Goal: Transaction & Acquisition: Purchase product/service

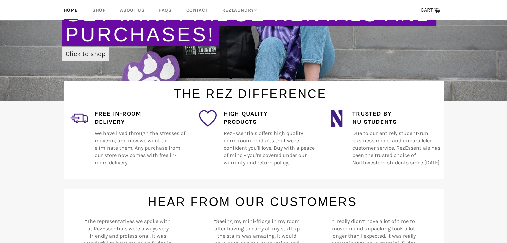
scroll to position [159, 0]
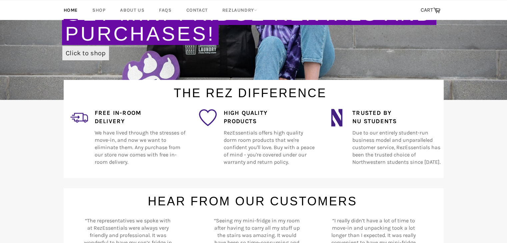
click at [94, 50] on link "Click to shop" at bounding box center [85, 53] width 47 height 14
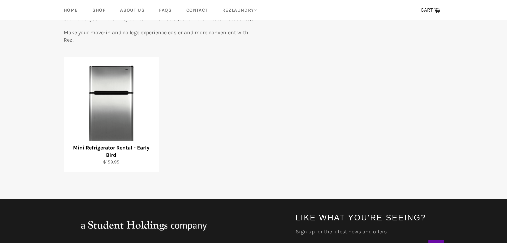
scroll to position [103, 0]
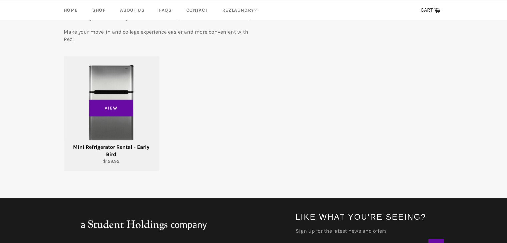
click at [147, 117] on div "View" at bounding box center [111, 113] width 95 height 115
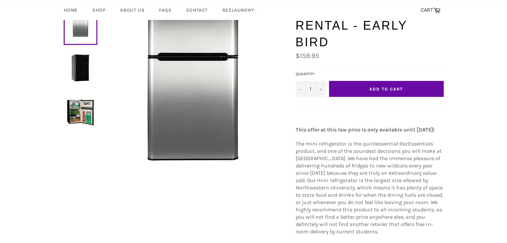
scroll to position [62, 0]
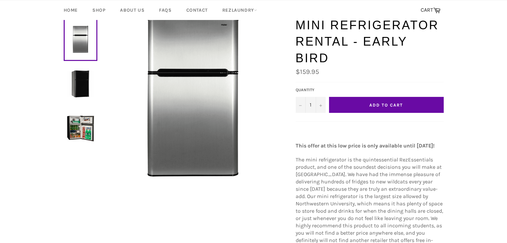
click at [355, 104] on button "Add to Cart" at bounding box center [386, 105] width 115 height 16
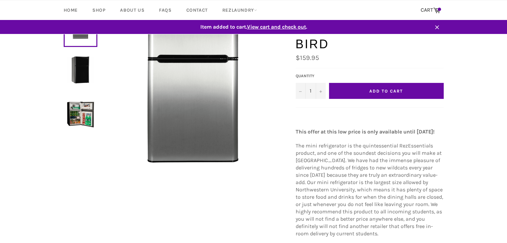
scroll to position [48, 0]
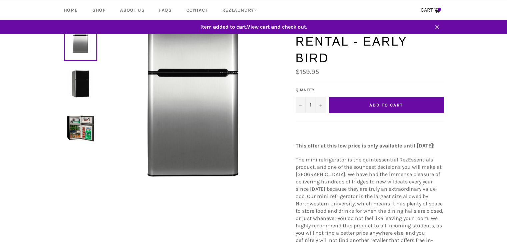
click at [436, 1] on div "Search CART Cart" at bounding box center [420, 10] width 48 height 20
click at [435, 11] on icon at bounding box center [436, 9] width 7 height 7
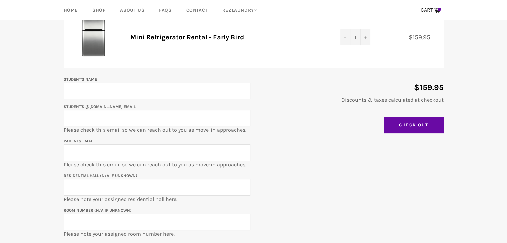
scroll to position [99, 0]
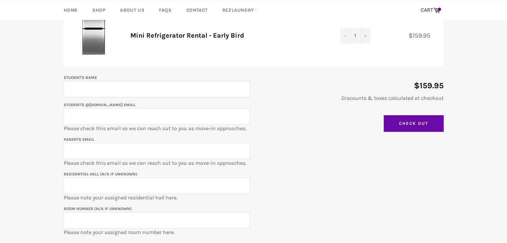
click at [217, 96] on input "Student's Name" at bounding box center [157, 89] width 187 height 17
click at [207, 76] on p "Student's Name" at bounding box center [157, 86] width 187 height 24
click at [201, 87] on input "Student's Name" at bounding box center [157, 89] width 187 height 17
type input "Adrionna Coleman"
click at [176, 114] on input "Student's @u.northwestern.edu email" at bounding box center [157, 116] width 187 height 17
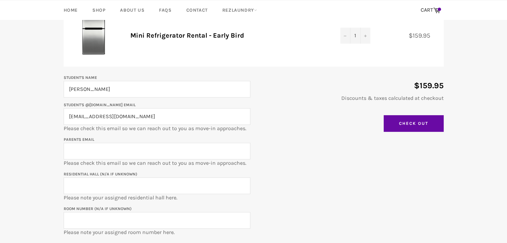
scroll to position [152, 0]
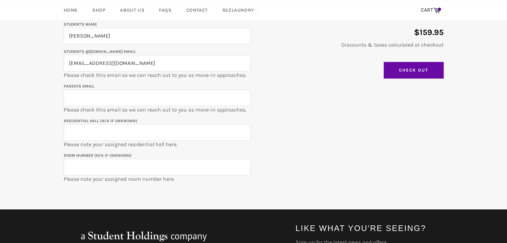
type input "adrionnacoleman2029@u.northwestern.edu"
click at [175, 97] on input "Parents email" at bounding box center [157, 98] width 187 height 17
type input "holtllisa6@gmail.com"
click at [164, 132] on input "Residential Hall (N/A if unknown)" at bounding box center [157, 132] width 187 height 17
type input "1835 Hinman"
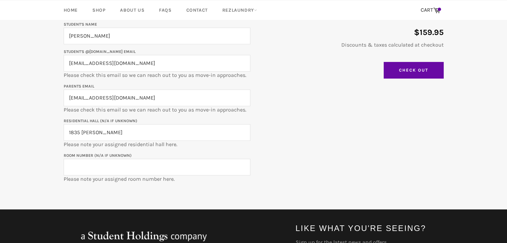
click at [153, 166] on input "Room Number (N/A if unknown)" at bounding box center [157, 167] width 187 height 17
paste input "HNM-0332b"
type input "HNM-0332b"
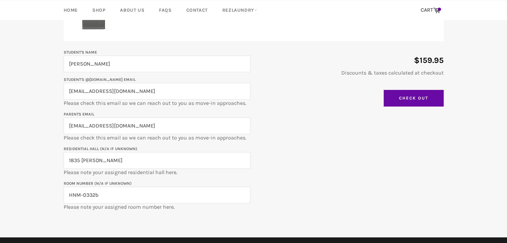
scroll to position [123, 0]
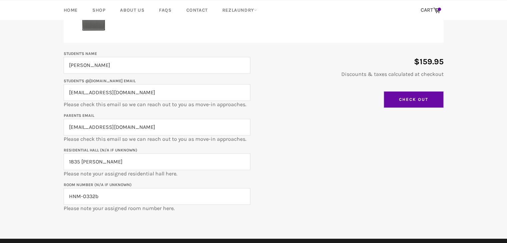
click at [426, 101] on input "Check Out" at bounding box center [413, 99] width 60 height 17
